Goal: Task Accomplishment & Management: Manage account settings

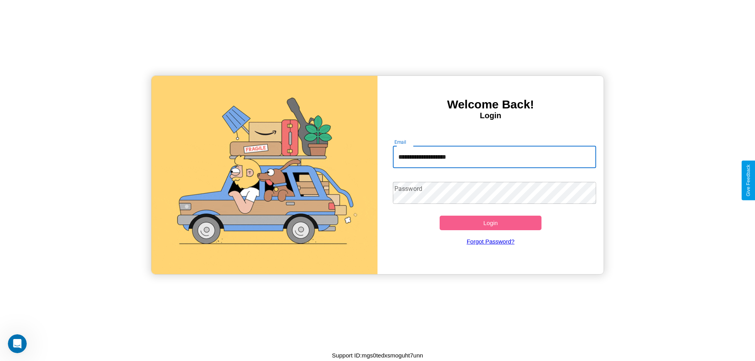
type input "**********"
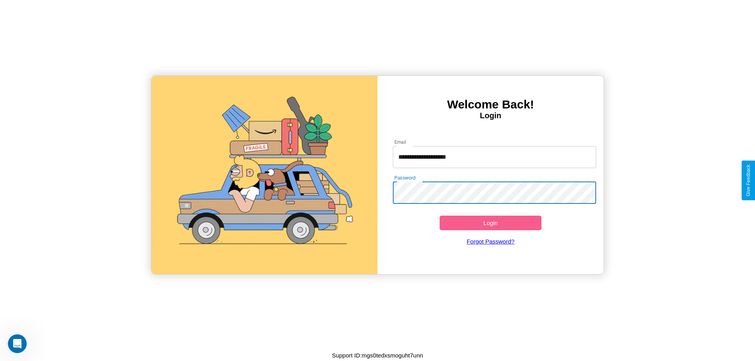
click at [490, 223] on button "Login" at bounding box center [490, 223] width 102 height 15
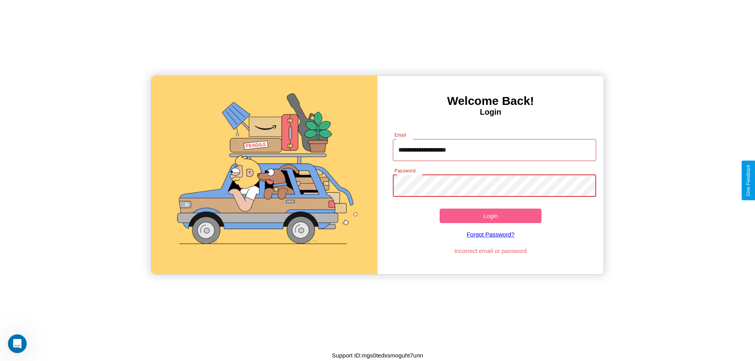
click at [490, 216] on button "Login" at bounding box center [490, 216] width 102 height 15
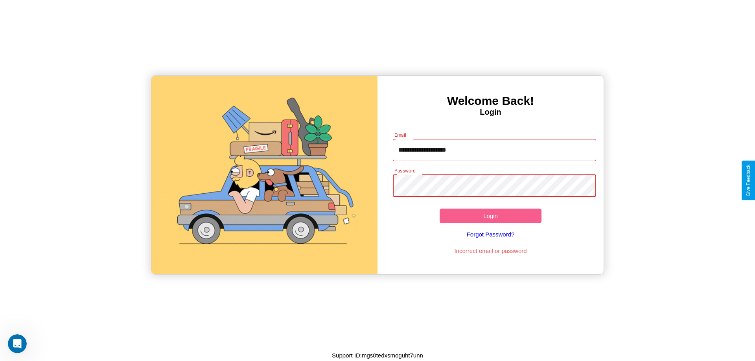
click at [490, 216] on button "Login" at bounding box center [490, 216] width 102 height 15
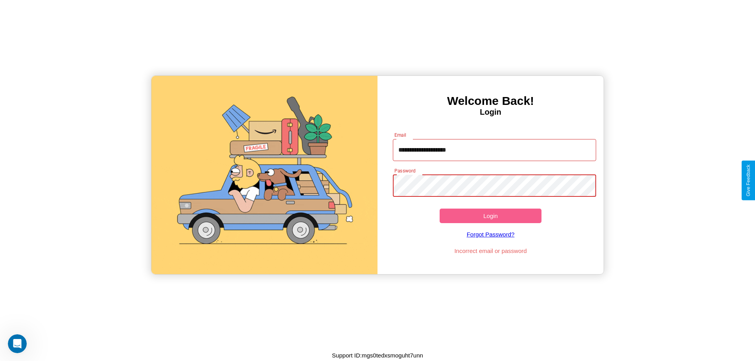
click at [490, 216] on button "Login" at bounding box center [490, 216] width 102 height 15
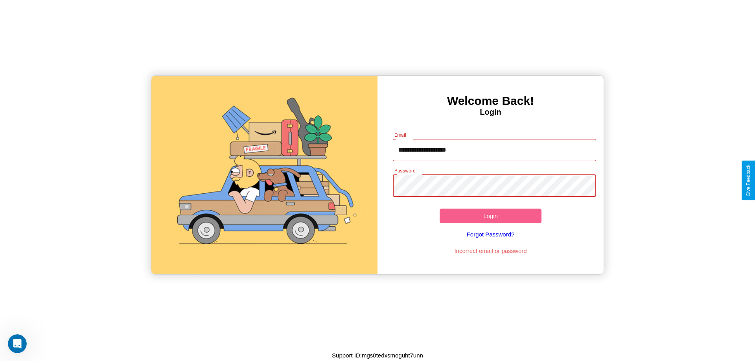
click at [490, 216] on button "Login" at bounding box center [490, 216] width 102 height 15
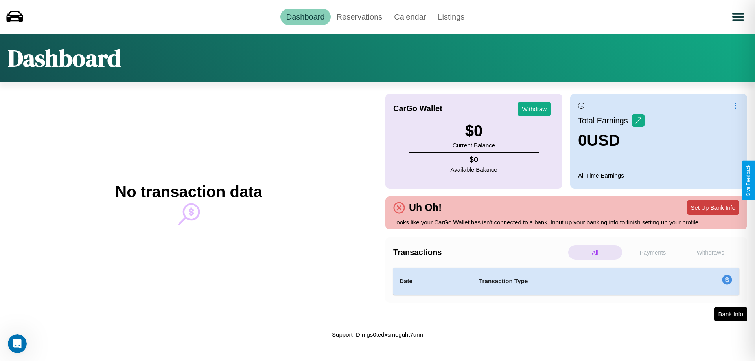
click at [713, 208] on button "Set Up Bank Info" at bounding box center [713, 207] width 52 height 15
